Goal: Task Accomplishment & Management: Manage account settings

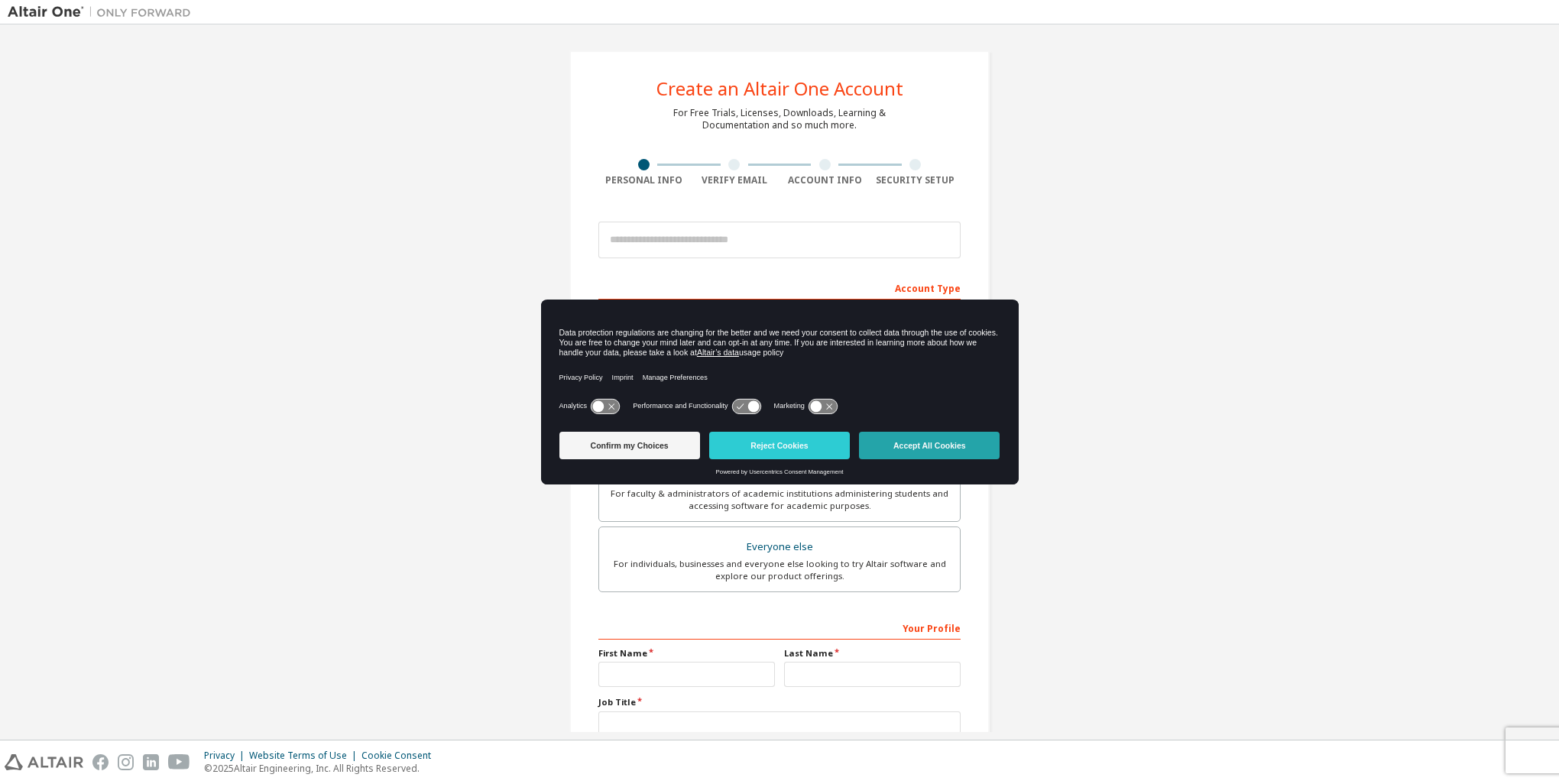
click at [939, 452] on button "Accept All Cookies" at bounding box center [929, 445] width 140 height 27
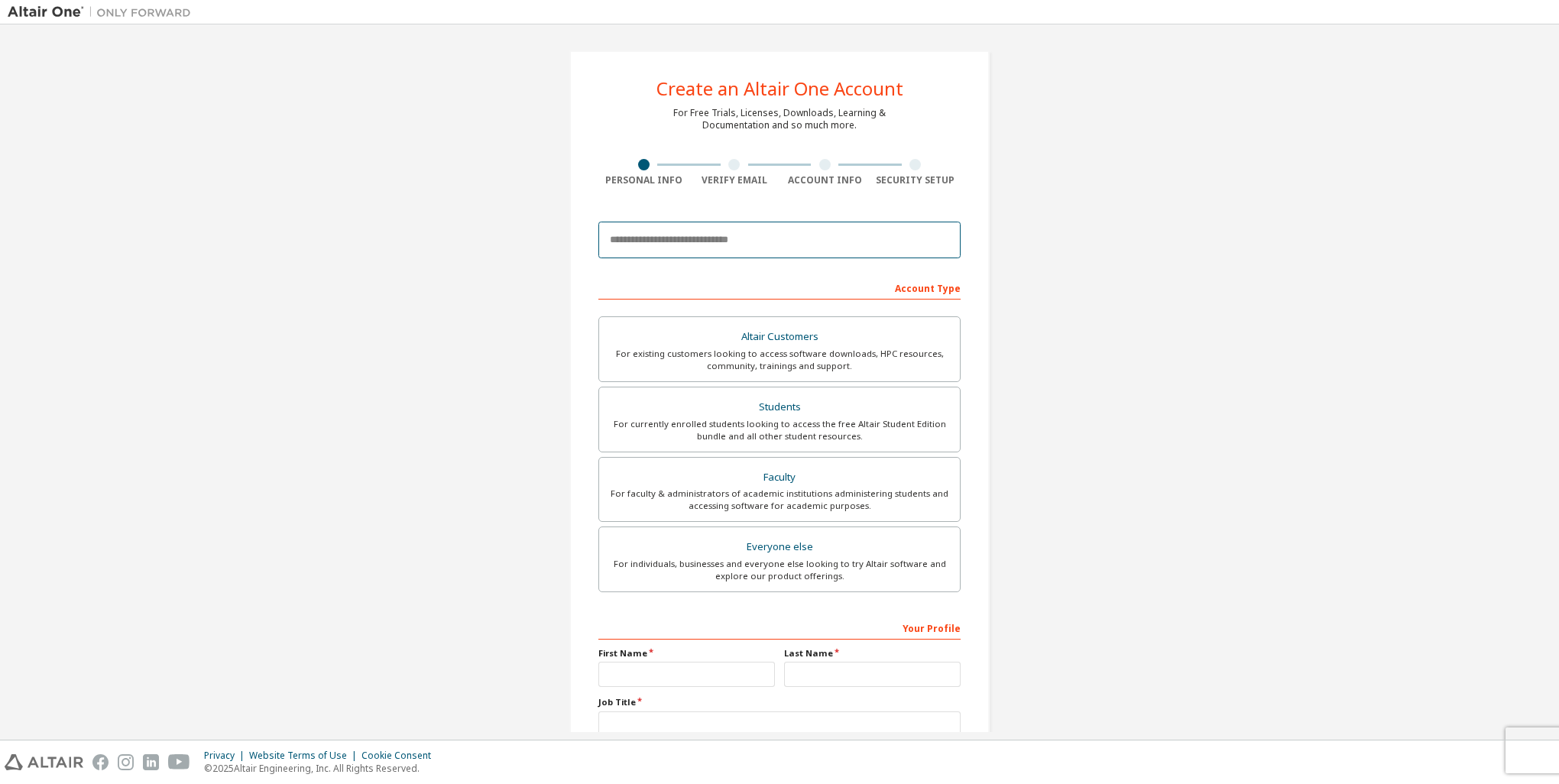
click at [767, 239] on input "email" at bounding box center [779, 239] width 362 height 37
type input "**********"
type input "******"
type input "*****"
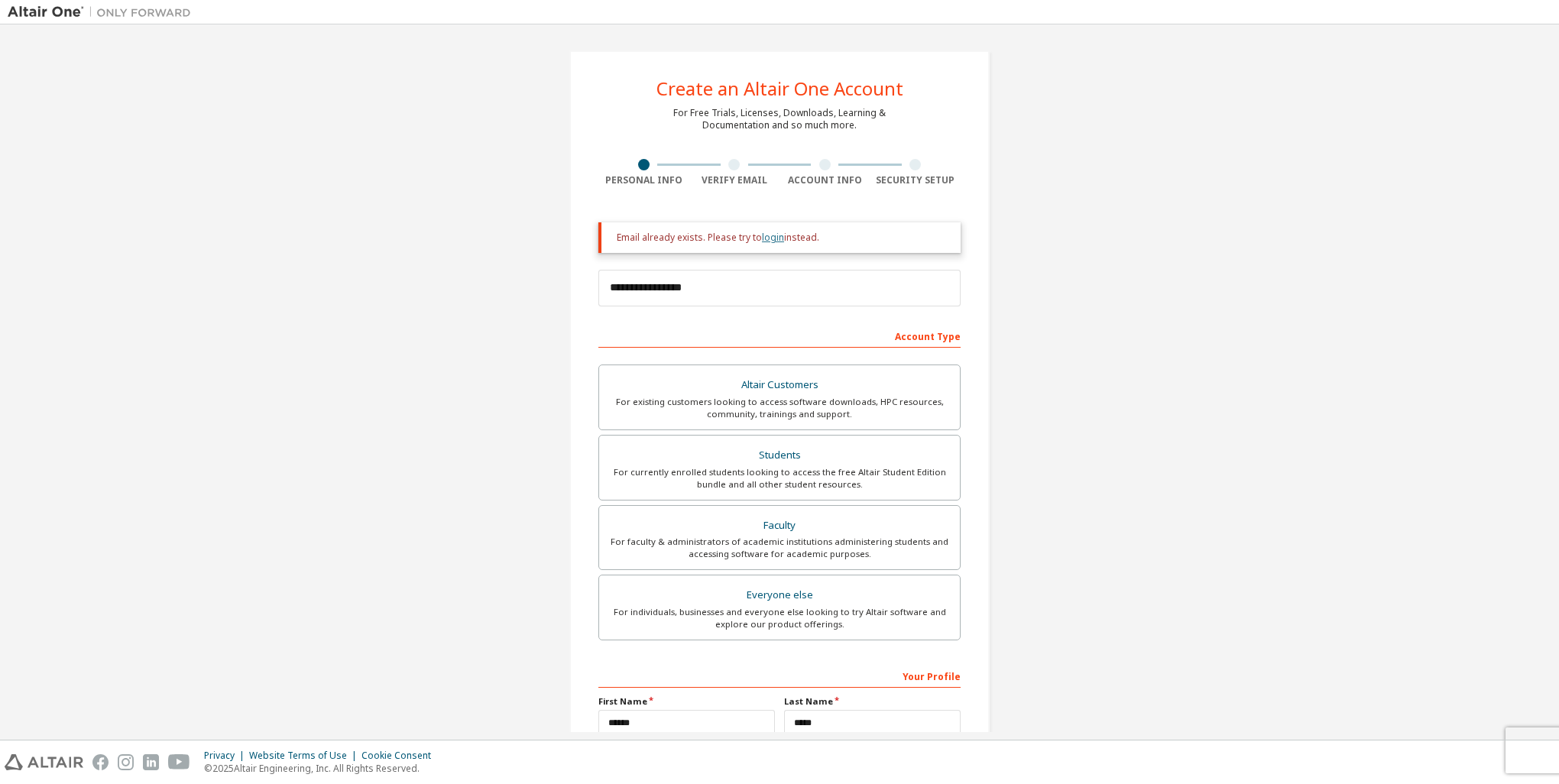
click at [771, 240] on link "login" at bounding box center [773, 237] width 22 height 13
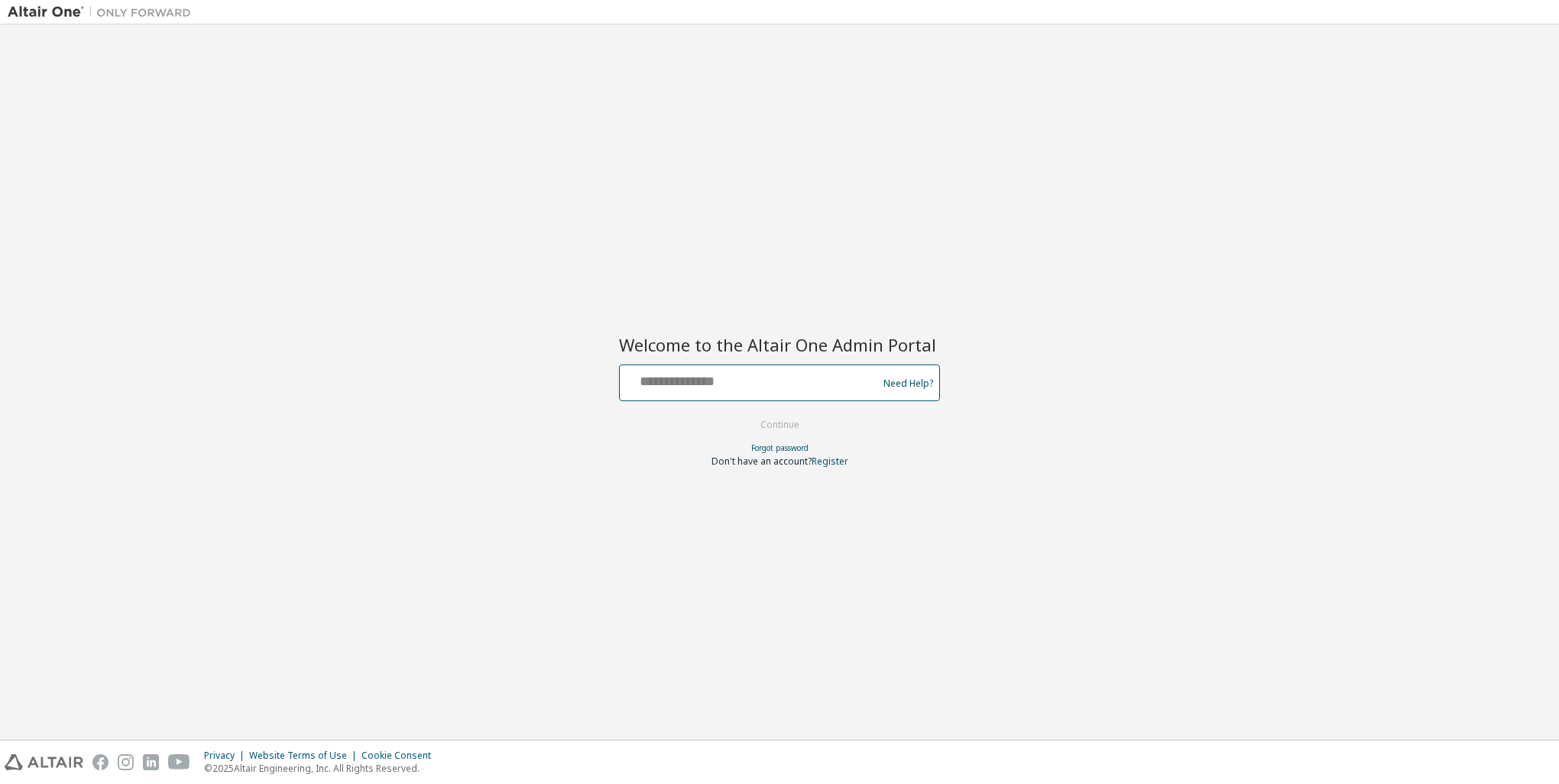
click at [745, 388] on input "text" at bounding box center [751, 380] width 250 height 22
type input "**********"
click at [781, 421] on button "Continue" at bounding box center [779, 425] width 71 height 23
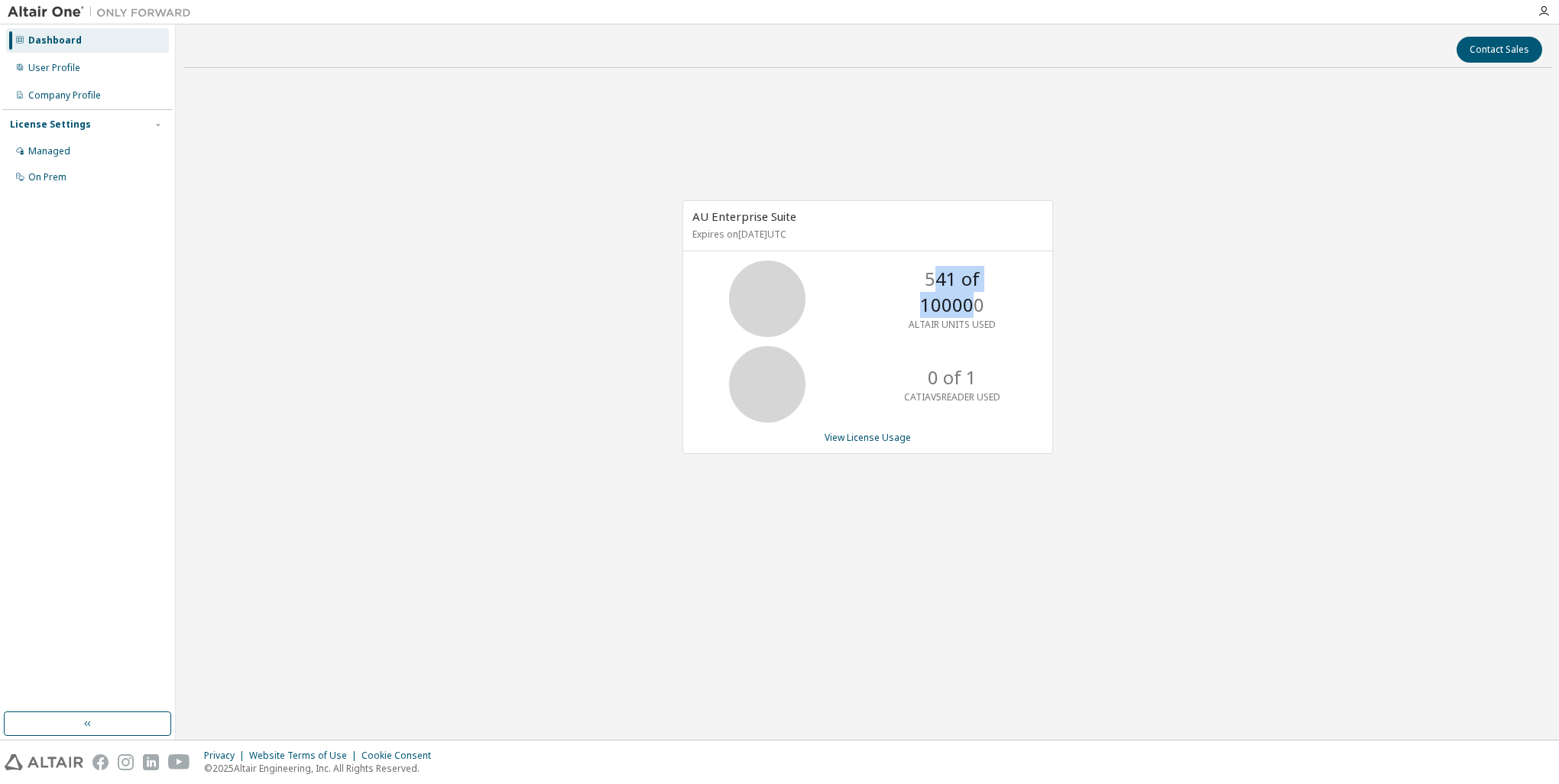
drag, startPoint x: 897, startPoint y: 296, endPoint x: 1000, endPoint y: 298, distance: 103.0
click at [1000, 298] on p "541 of 100000" at bounding box center [953, 292] width 123 height 53
drag, startPoint x: 1000, startPoint y: 298, endPoint x: 983, endPoint y: 314, distance: 23.3
click at [983, 318] on p "ALTAIR UNITS USED" at bounding box center [952, 323] width 87 height 13
drag, startPoint x: 994, startPoint y: 312, endPoint x: 884, endPoint y: 292, distance: 111.8
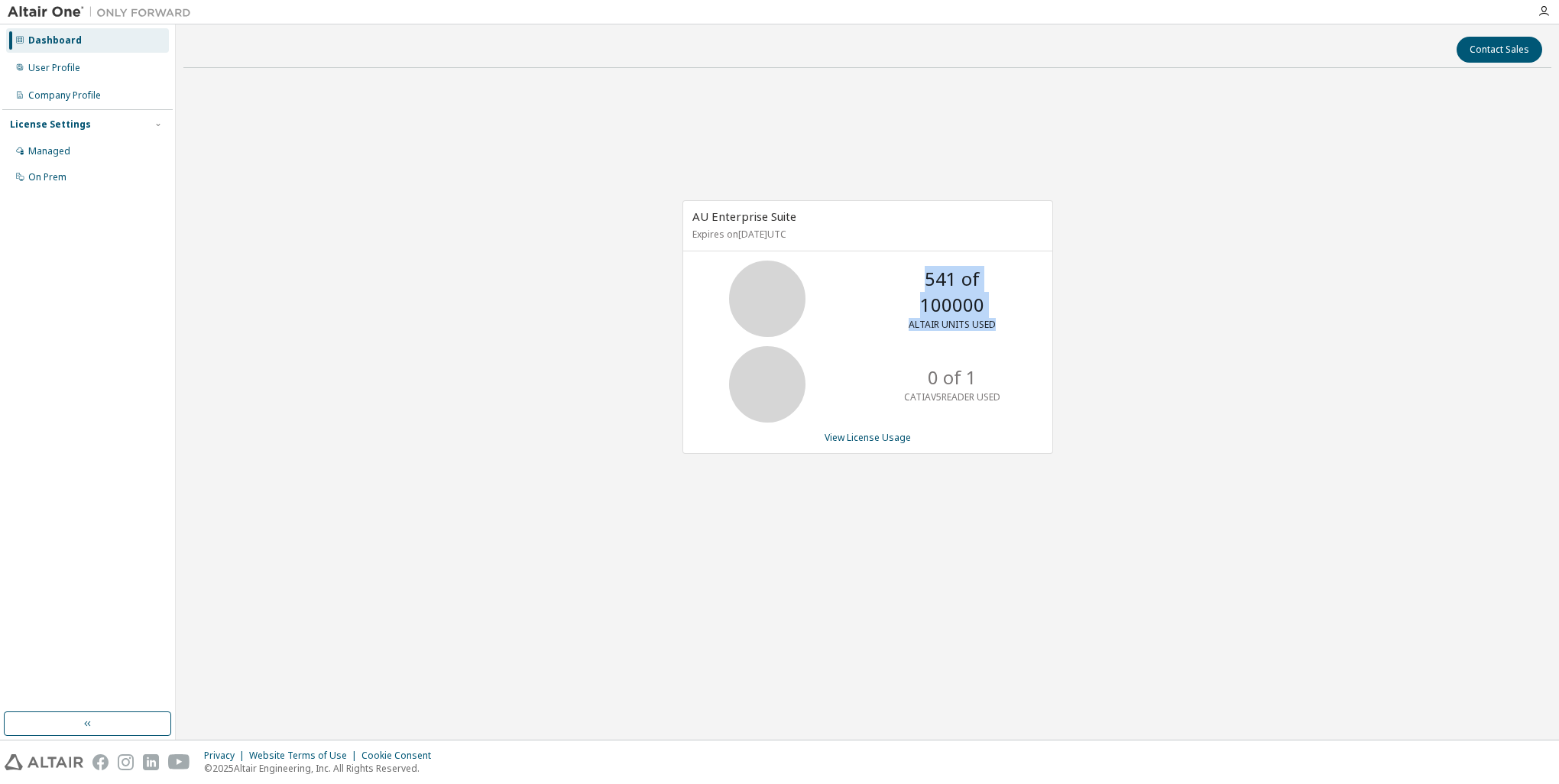
click at [884, 292] on div "541 of 100000 ALTAIR UNITS USED" at bounding box center [868, 299] width 370 height 77
drag, startPoint x: 884, startPoint y: 292, endPoint x: 884, endPoint y: 302, distance: 10.0
click at [884, 302] on div "541 of 100000 ALTAIR UNITS USED" at bounding box center [868, 299] width 370 height 77
click at [891, 289] on div "541 of 100000 ALTAIR UNITS USED" at bounding box center [953, 299] width 123 height 77
drag, startPoint x: 886, startPoint y: 290, endPoint x: 930, endPoint y: 289, distance: 44.0
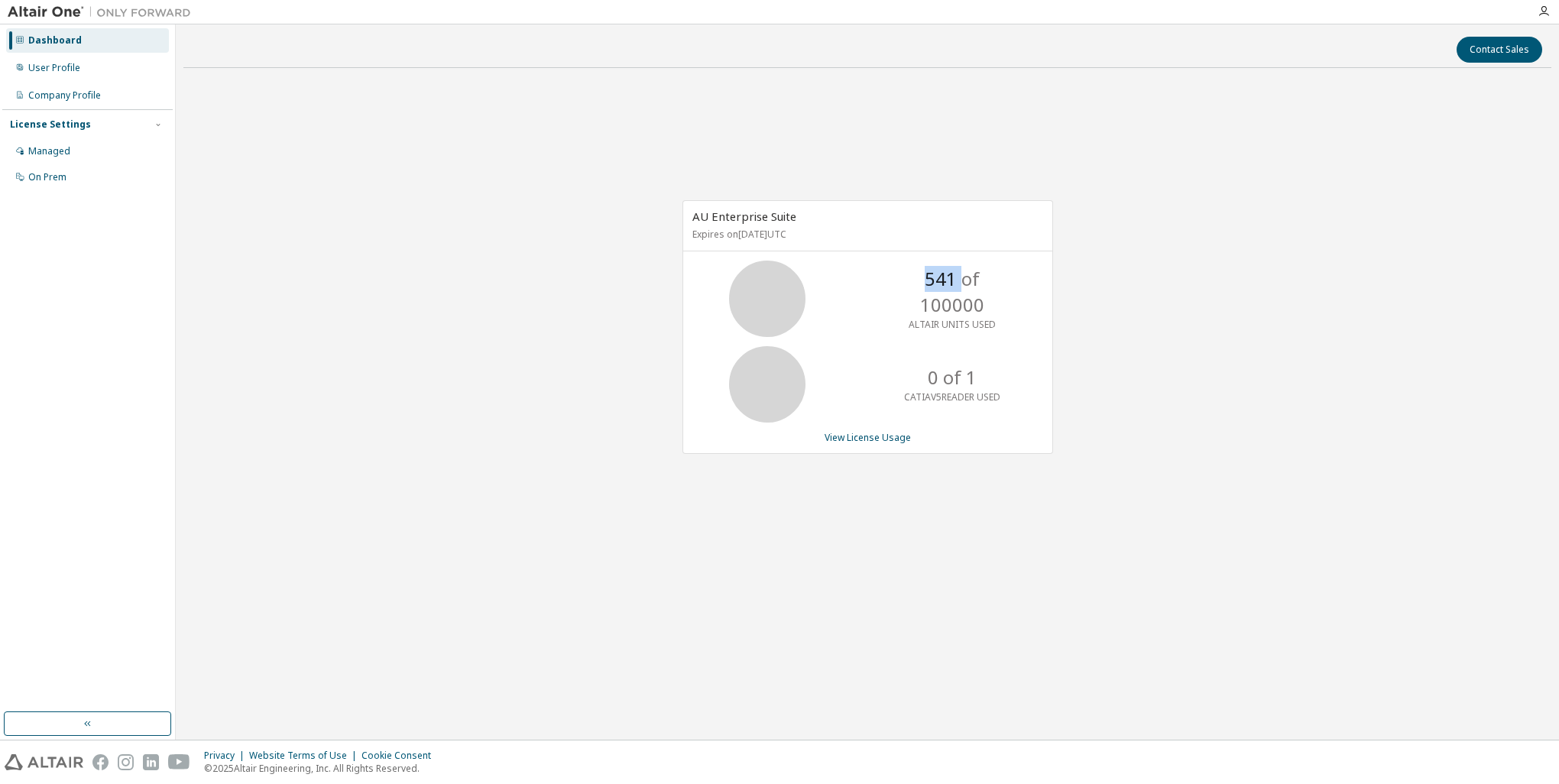
click at [930, 289] on div "541 of 100000 ALTAIR UNITS USED" at bounding box center [868, 299] width 370 height 77
drag, startPoint x: 930, startPoint y: 289, endPoint x: 943, endPoint y: 376, distance: 88.0
click at [943, 376] on p "0 of 1" at bounding box center [952, 377] width 49 height 26
drag, startPoint x: 922, startPoint y: 384, endPoint x: 968, endPoint y: 380, distance: 46.2
click at [968, 380] on div "0 of 1 CATIAV5READER USED" at bounding box center [953, 385] width 123 height 77
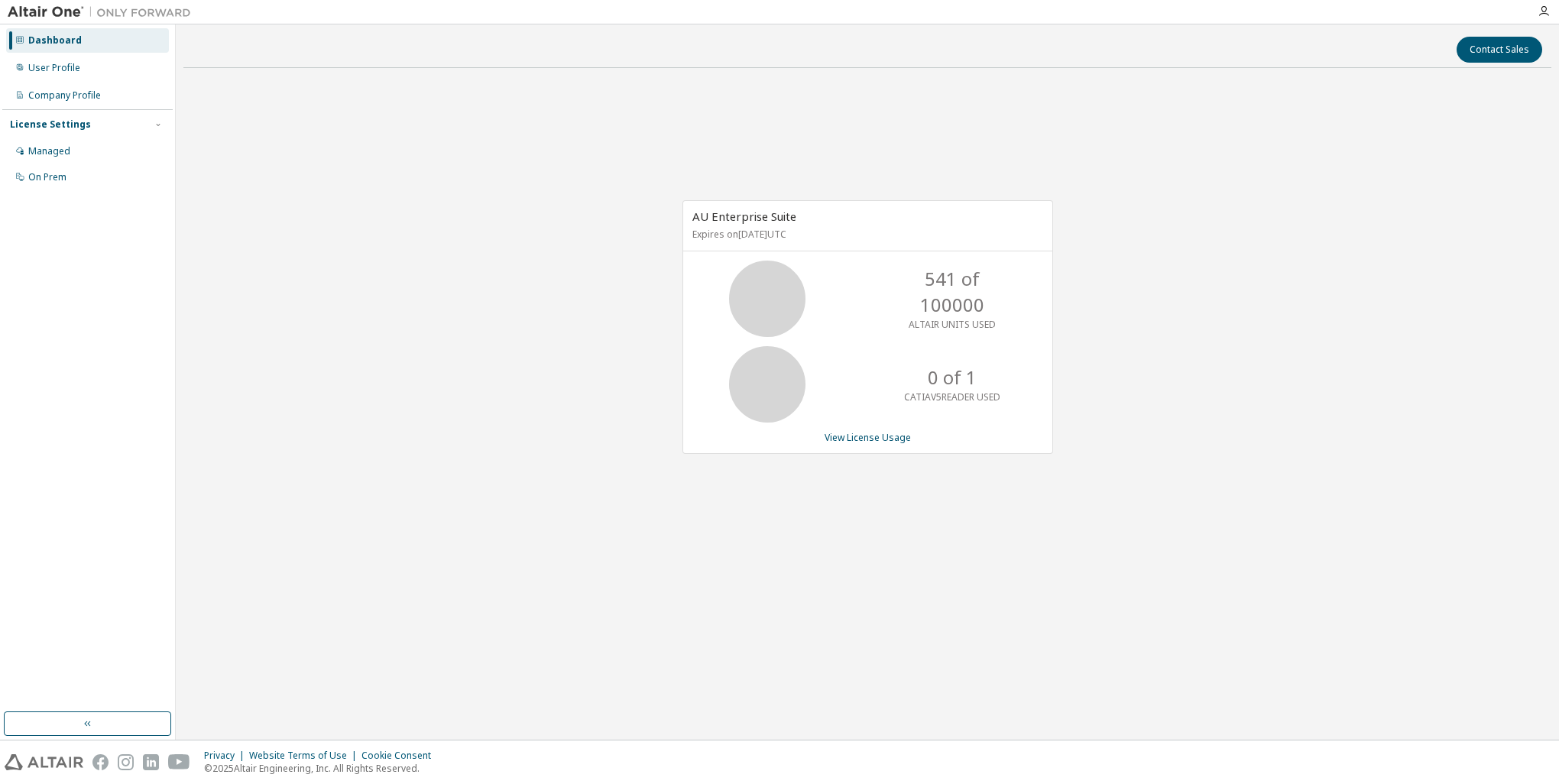
drag, startPoint x: 968, startPoint y: 380, endPoint x: 961, endPoint y: 391, distance: 13.0
click at [961, 391] on p "CATIAV5READER USED" at bounding box center [952, 397] width 96 height 13
drag, startPoint x: 994, startPoint y: 396, endPoint x: 954, endPoint y: 386, distance: 41.2
click at [955, 386] on div "0 of 1 CATIAV5READER USED" at bounding box center [953, 385] width 123 height 77
drag, startPoint x: 954, startPoint y: 386, endPoint x: 900, endPoint y: 381, distance: 54.2
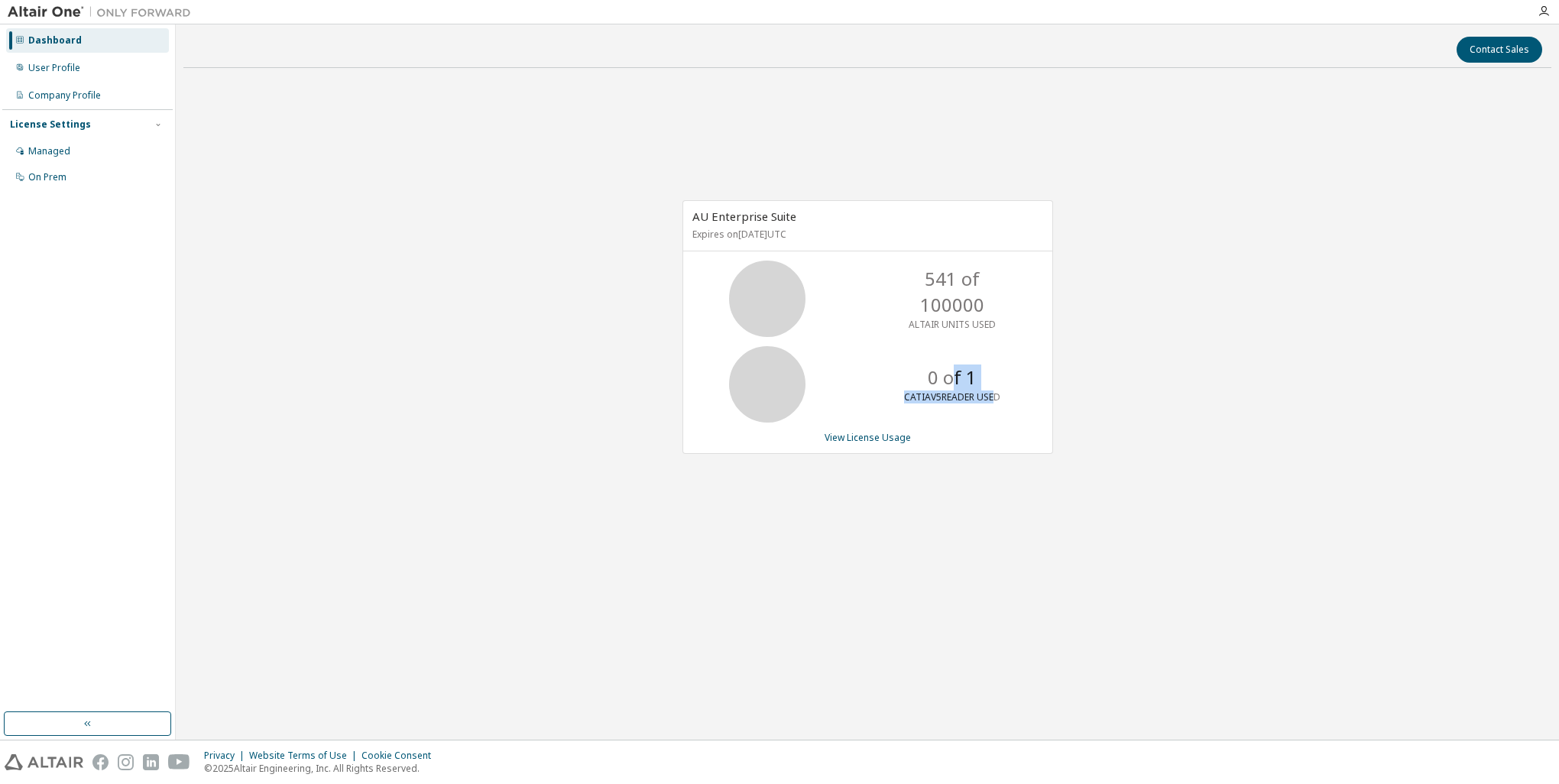
click at [900, 381] on div "0 of 1 CATIAV5READER USED" at bounding box center [953, 385] width 123 height 77
click at [855, 265] on div "541 of 100000 ALTAIR UNITS USED" at bounding box center [868, 299] width 370 height 77
click at [67, 717] on button "button" at bounding box center [87, 724] width 168 height 25
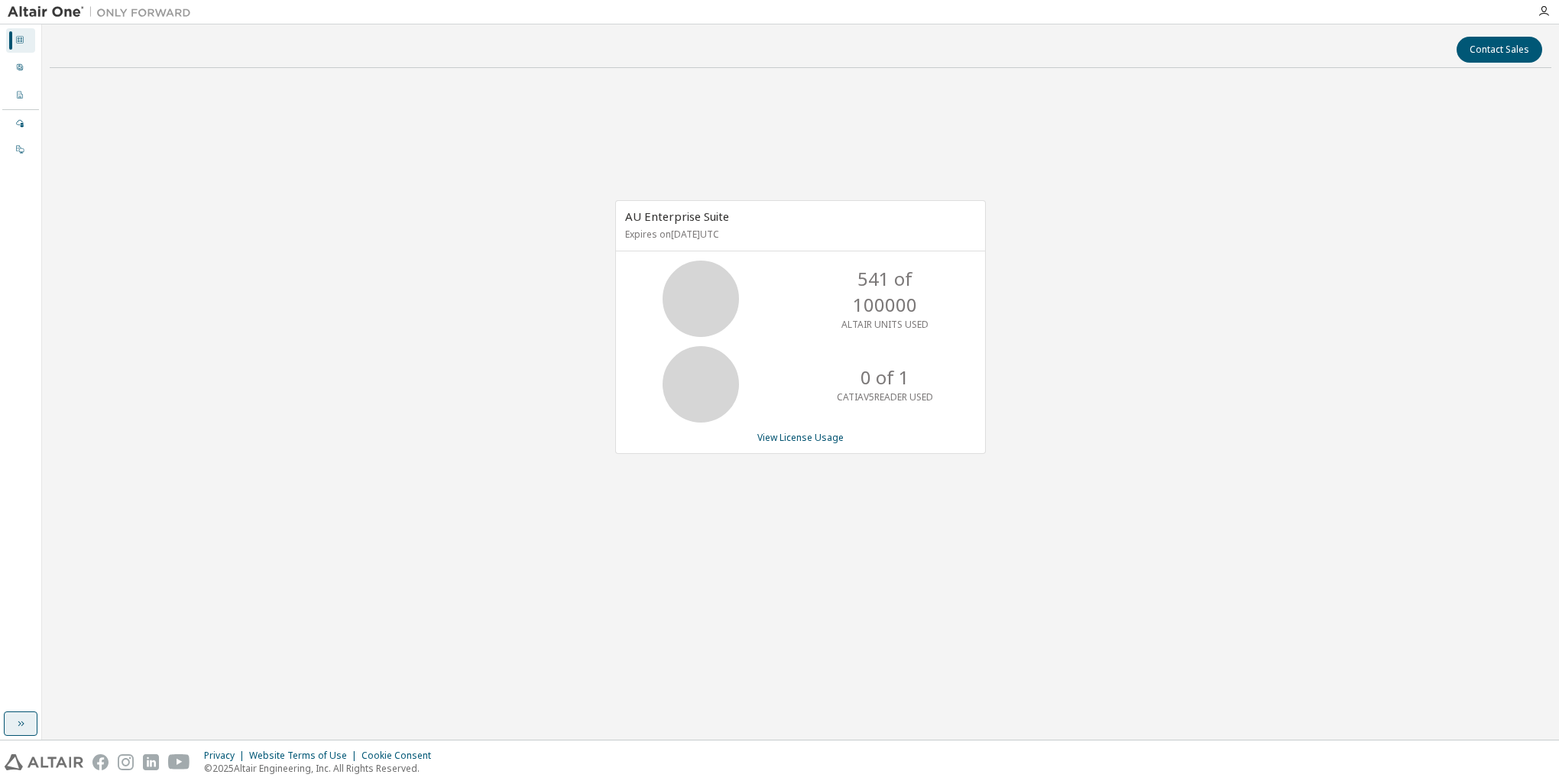
click at [22, 726] on icon "button" at bounding box center [20, 724] width 12 height 12
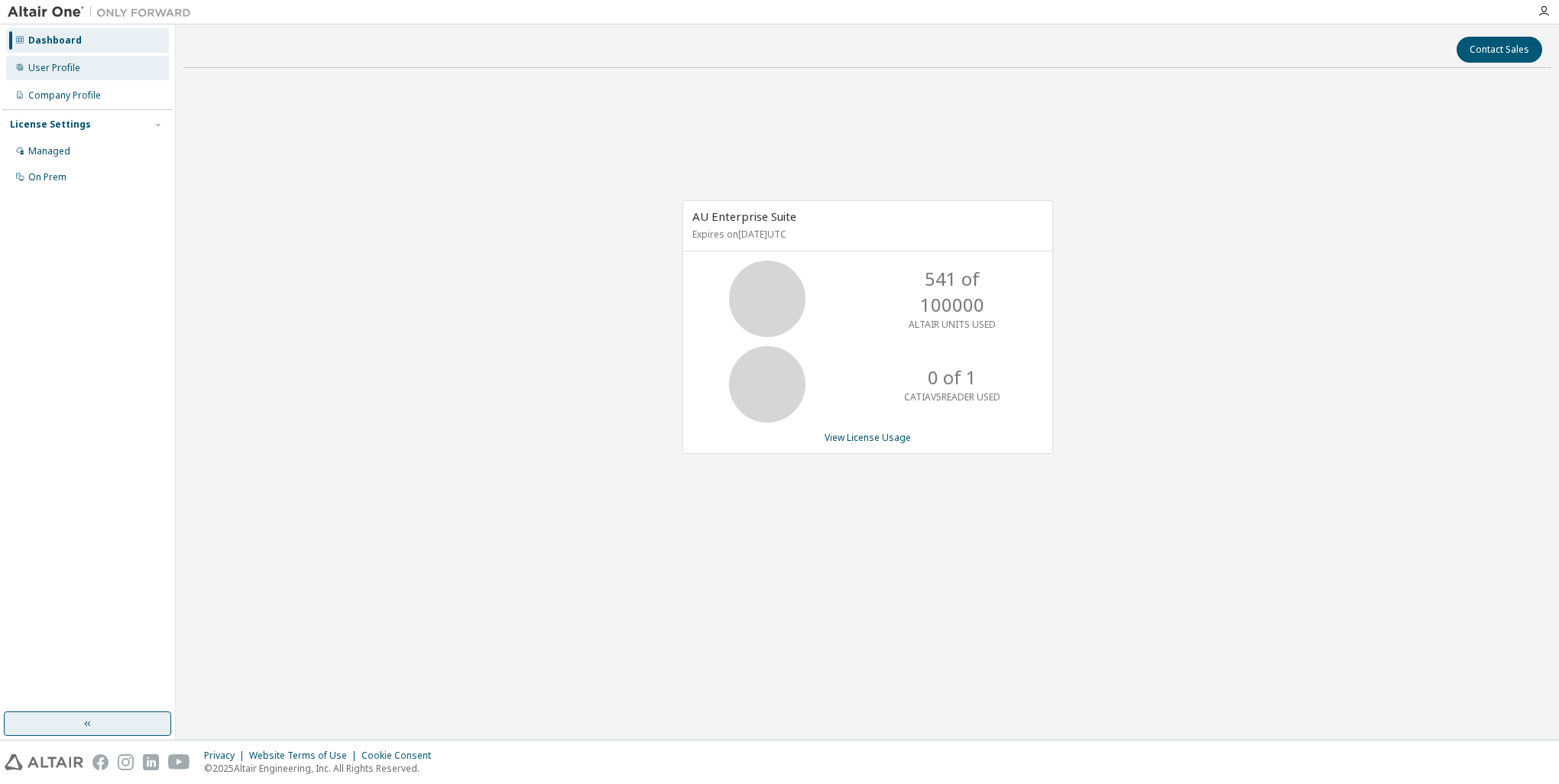
click at [54, 64] on div "User Profile" at bounding box center [54, 68] width 52 height 12
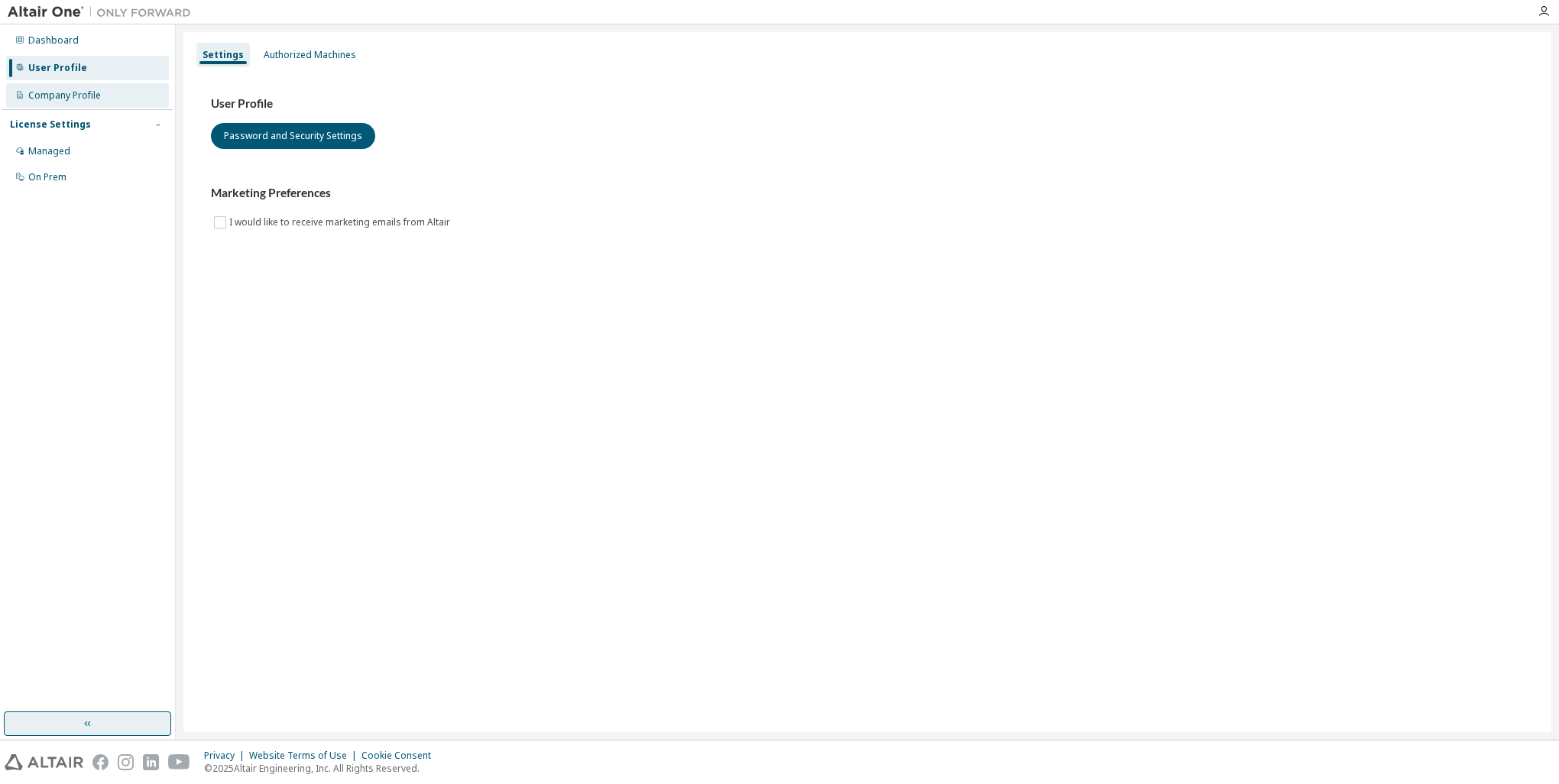
click at [55, 95] on div "Company Profile" at bounding box center [64, 95] width 72 height 12
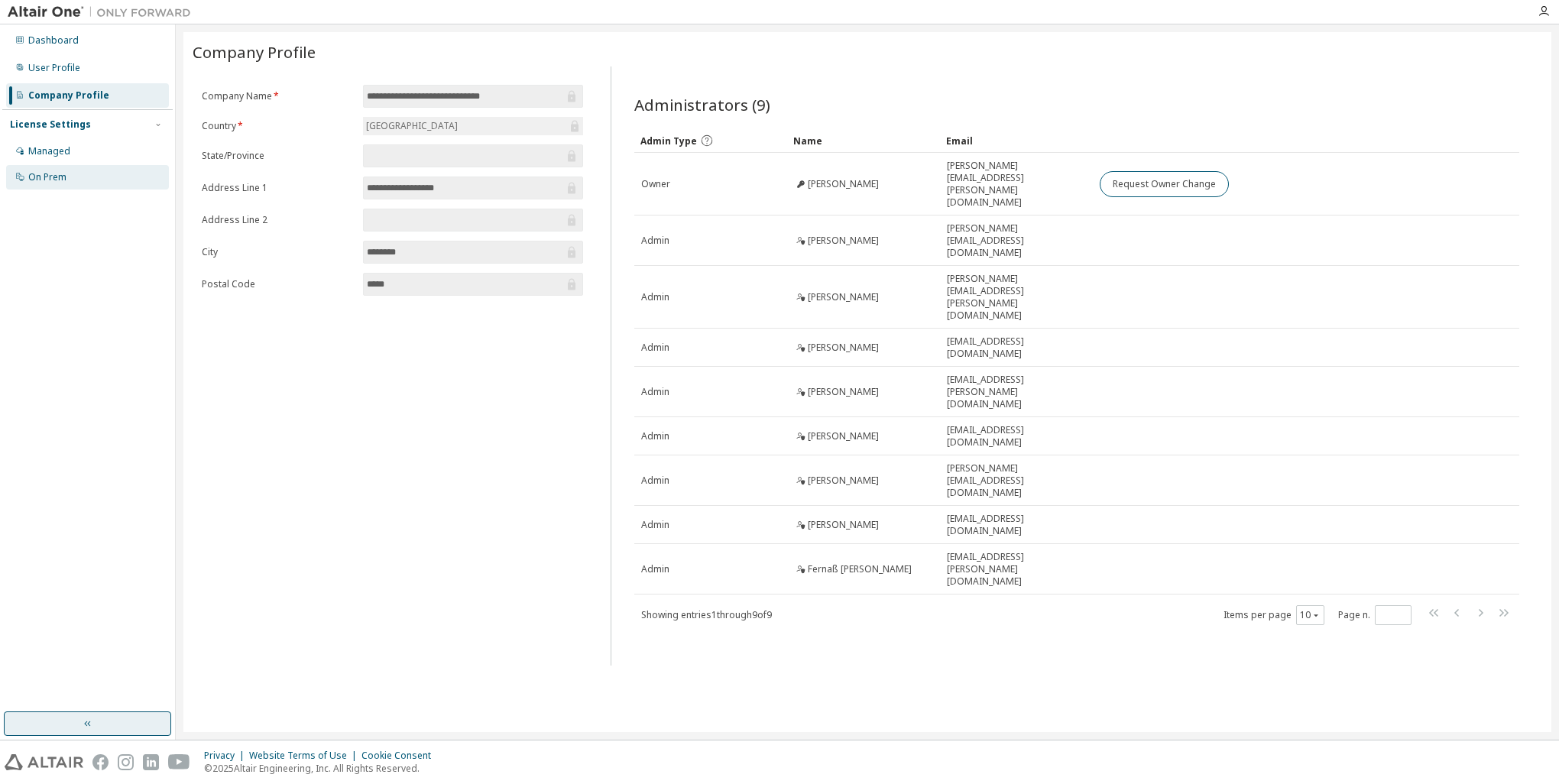
click at [36, 177] on div "On Prem" at bounding box center [47, 177] width 38 height 12
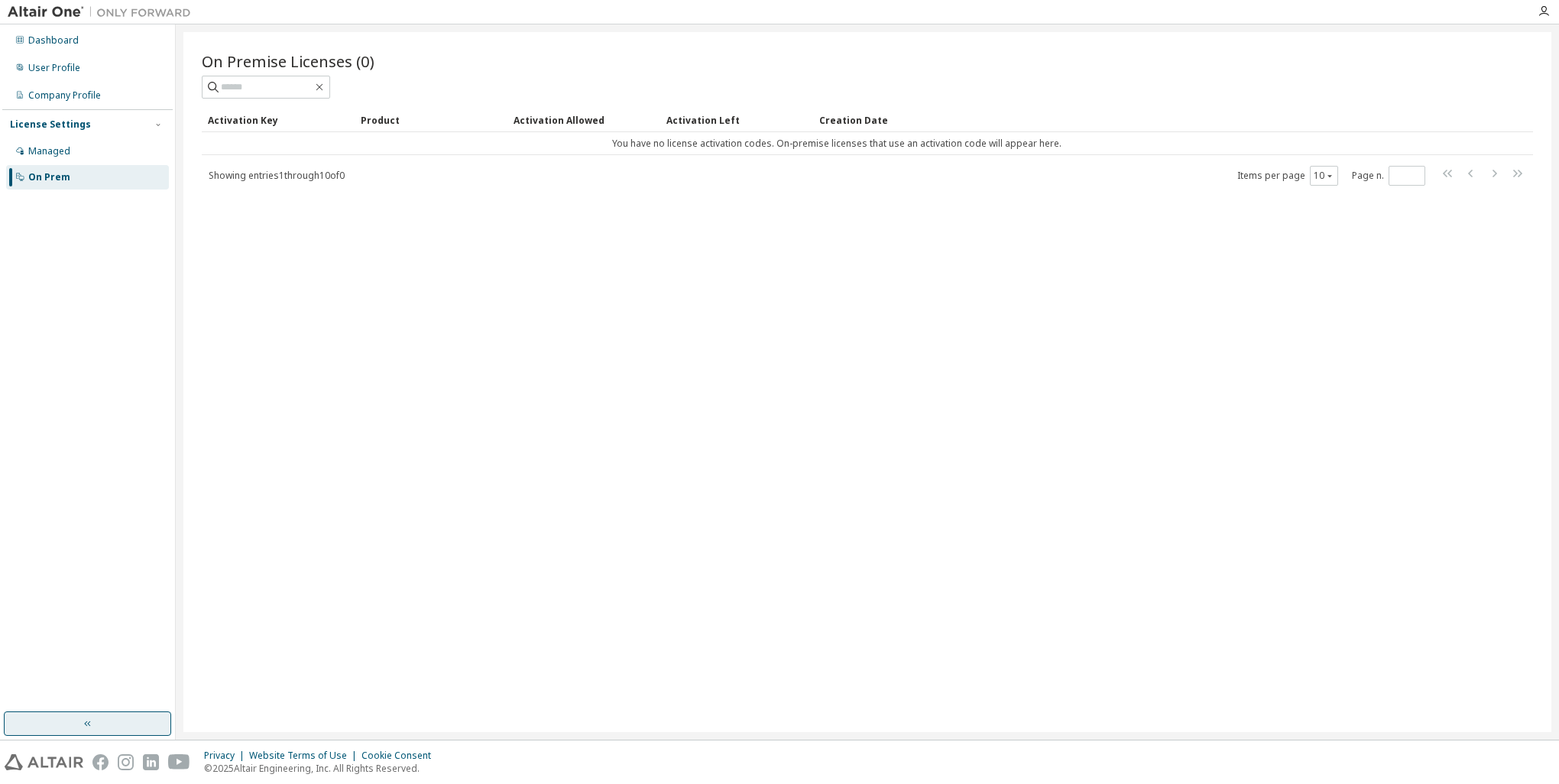
click at [30, 8] on img at bounding box center [103, 12] width 191 height 15
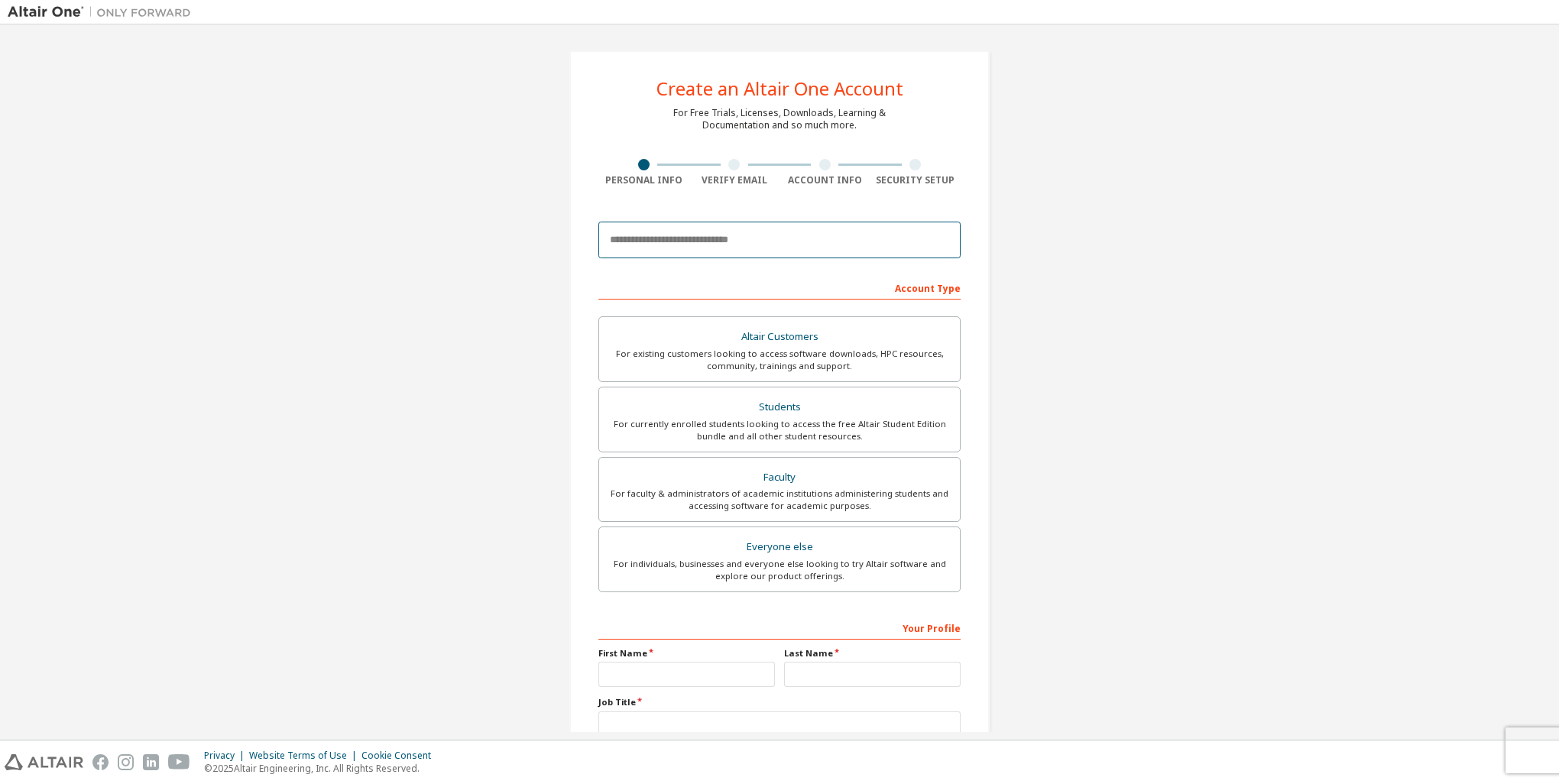
click at [692, 237] on input "email" at bounding box center [779, 239] width 362 height 37
type input "**********"
type input "******"
type input "*****"
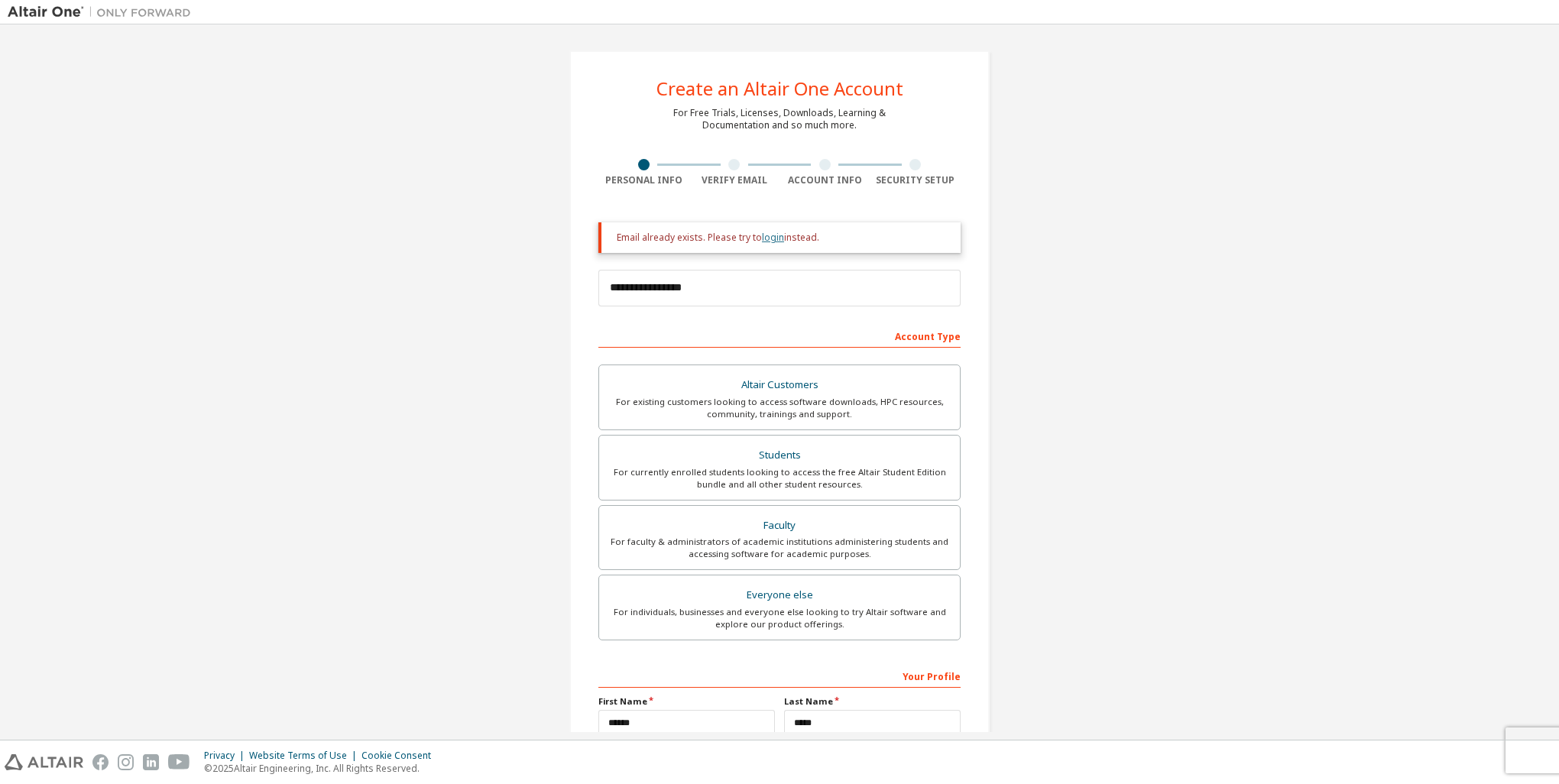
click at [765, 243] on link "login" at bounding box center [773, 237] width 22 height 13
